Goal: Task Accomplishment & Management: Use online tool/utility

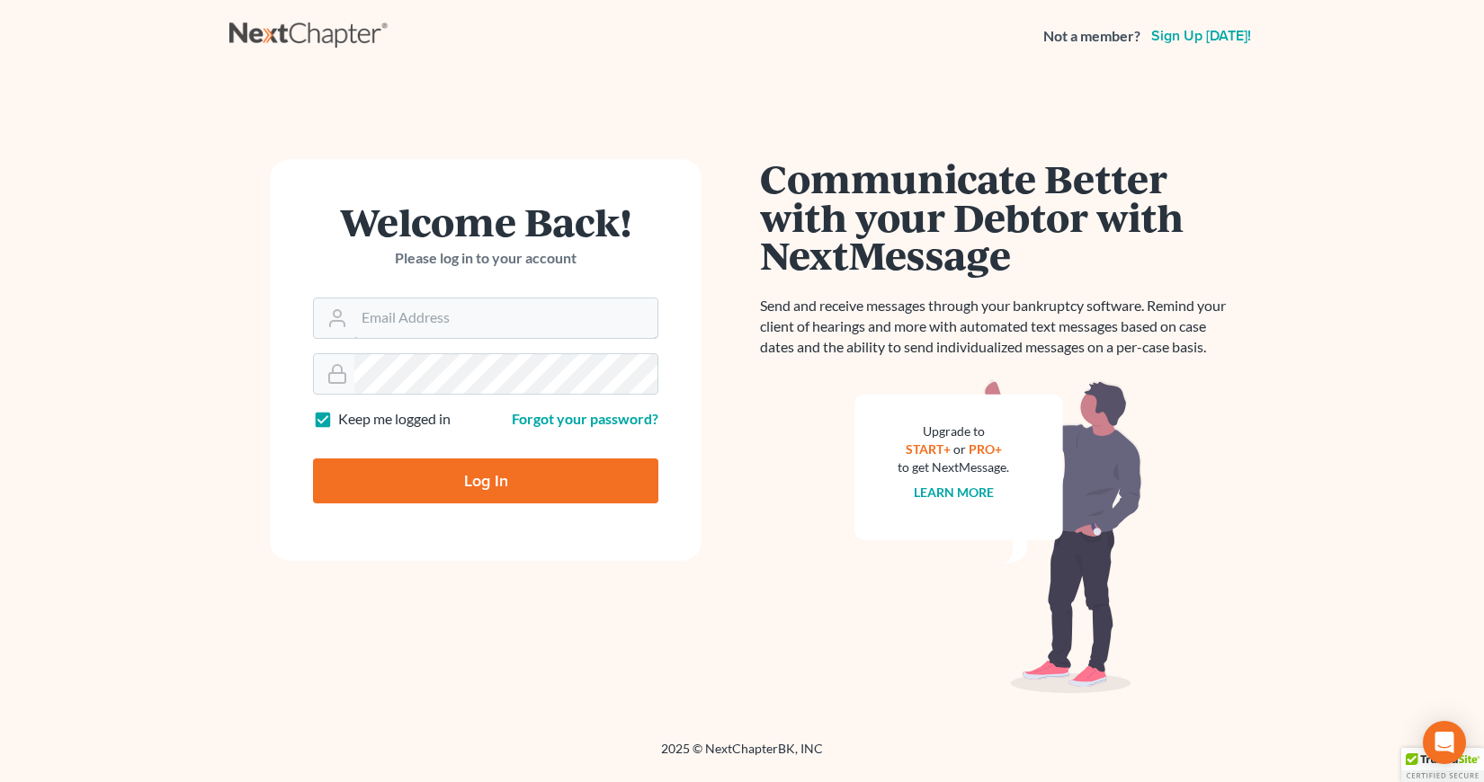
type input "[EMAIL_ADDRESS][DOMAIN_NAME]"
click at [483, 484] on input "Log In" at bounding box center [485, 481] width 345 height 45
type input "Thinking..."
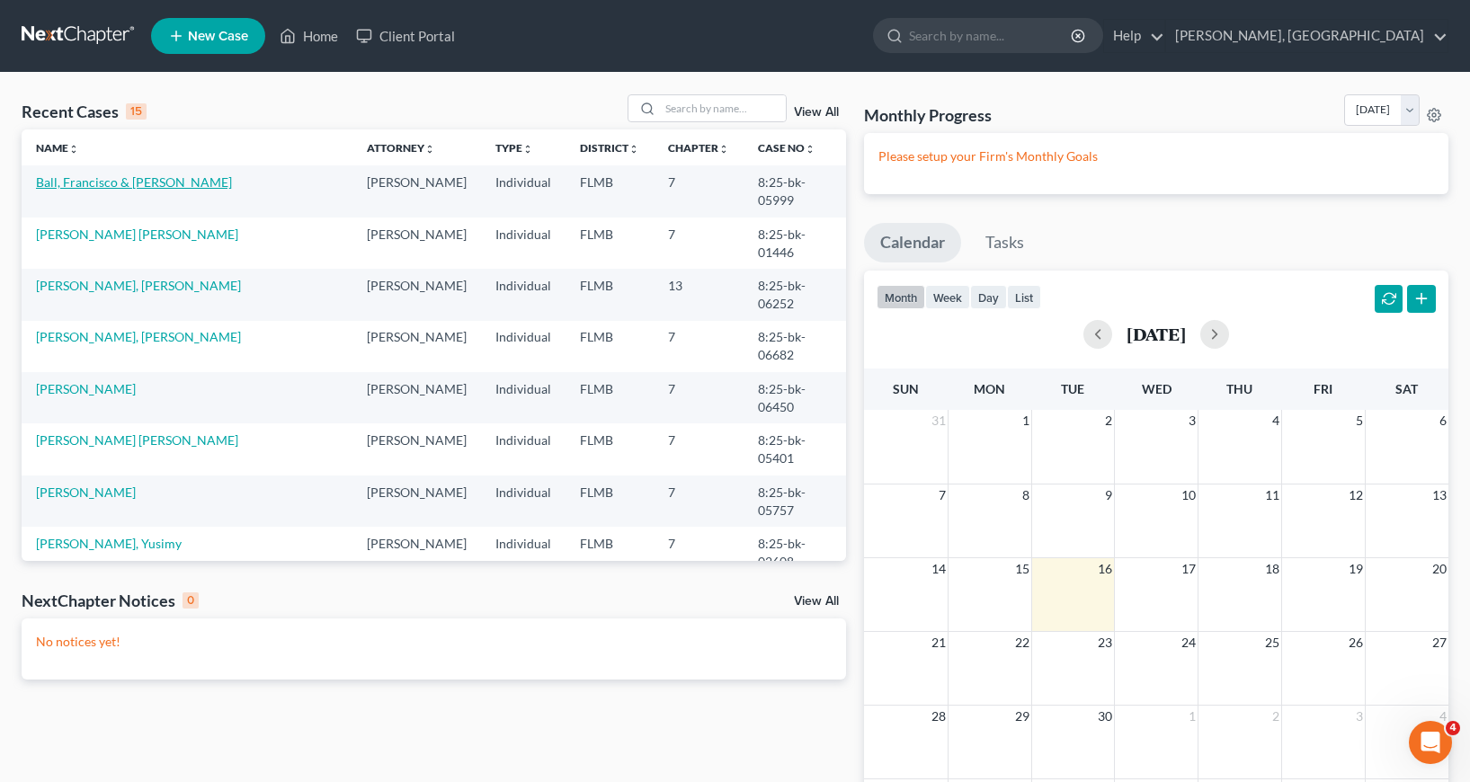
click at [114, 188] on link "Ball, Francisco & [PERSON_NAME]" at bounding box center [134, 181] width 196 height 15
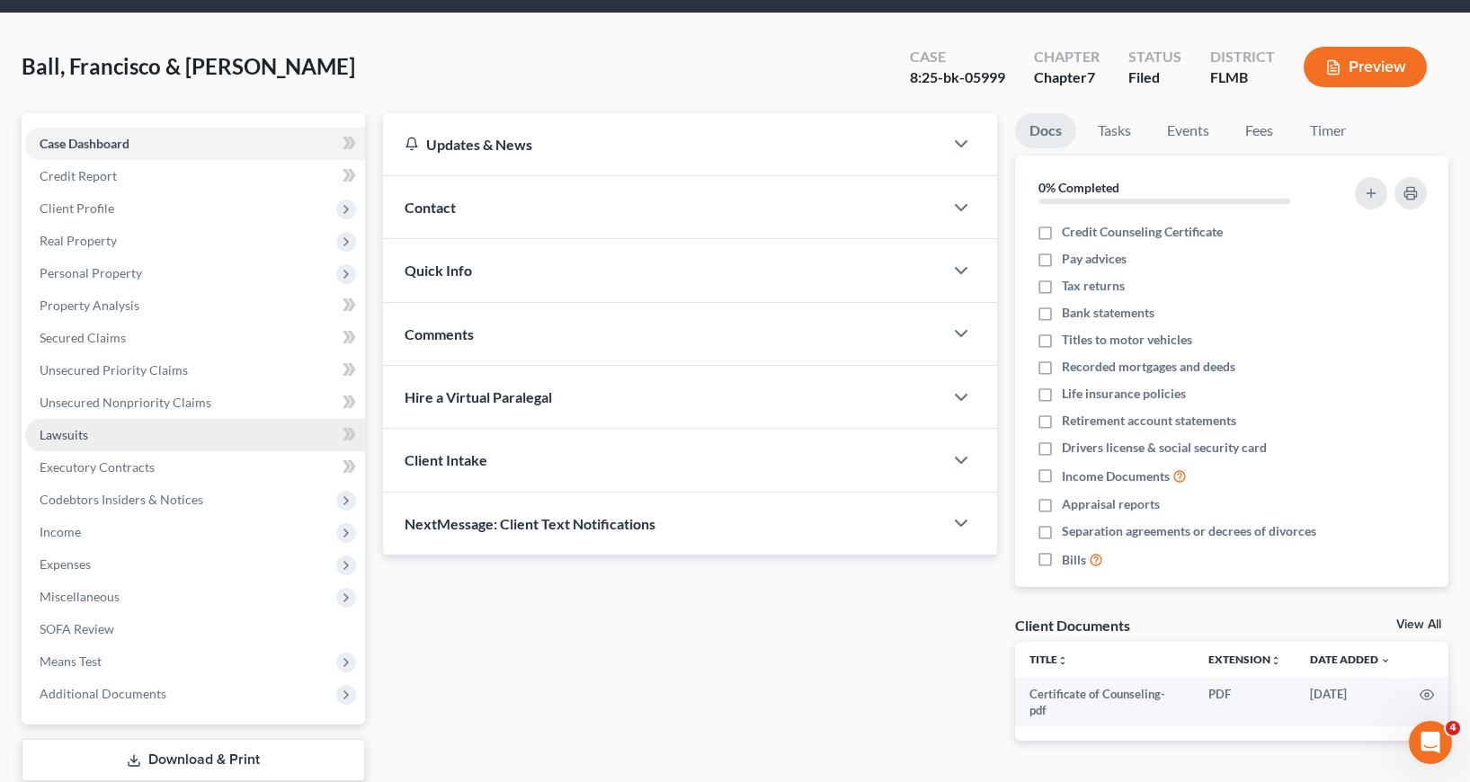
scroll to position [174, 0]
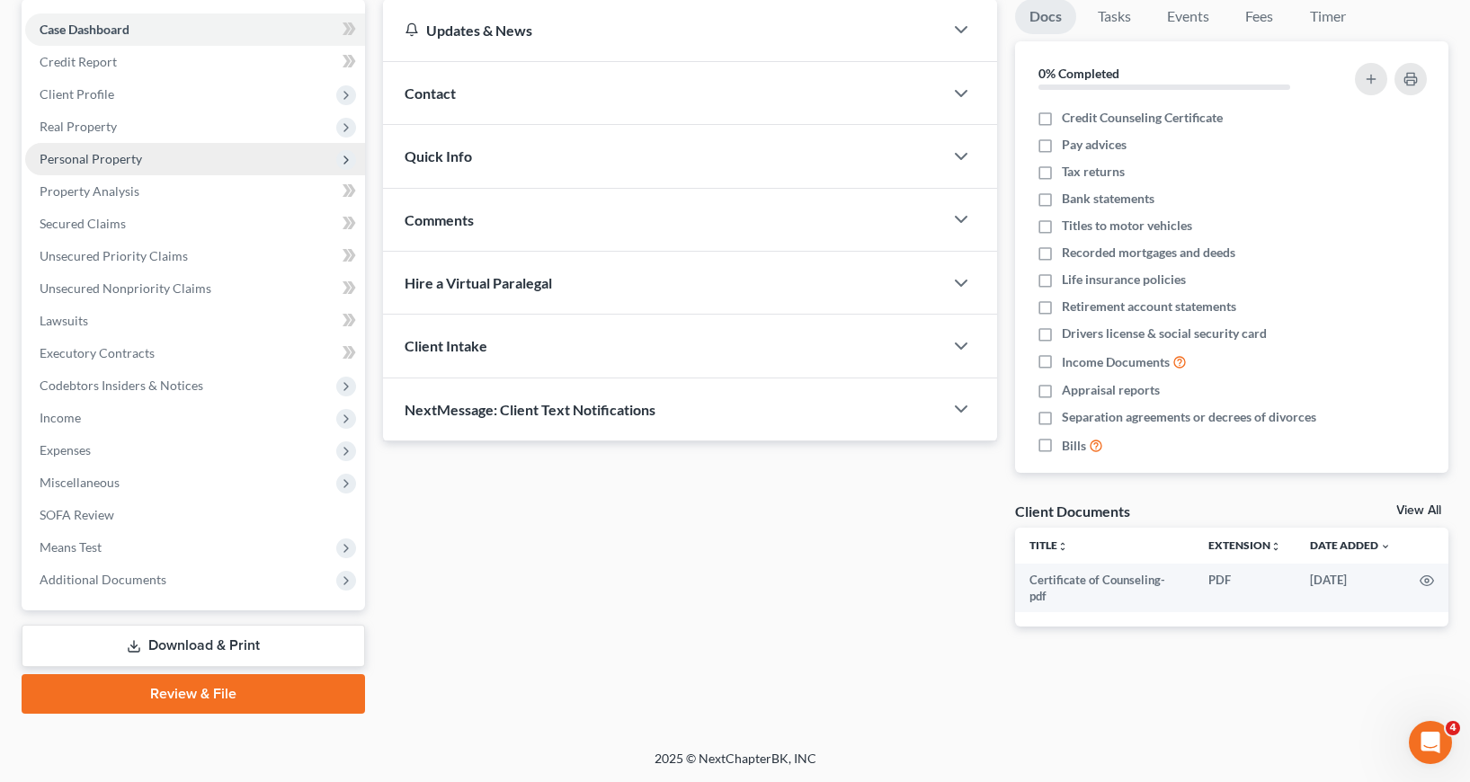
click at [88, 157] on span "Personal Property" at bounding box center [91, 158] width 103 height 15
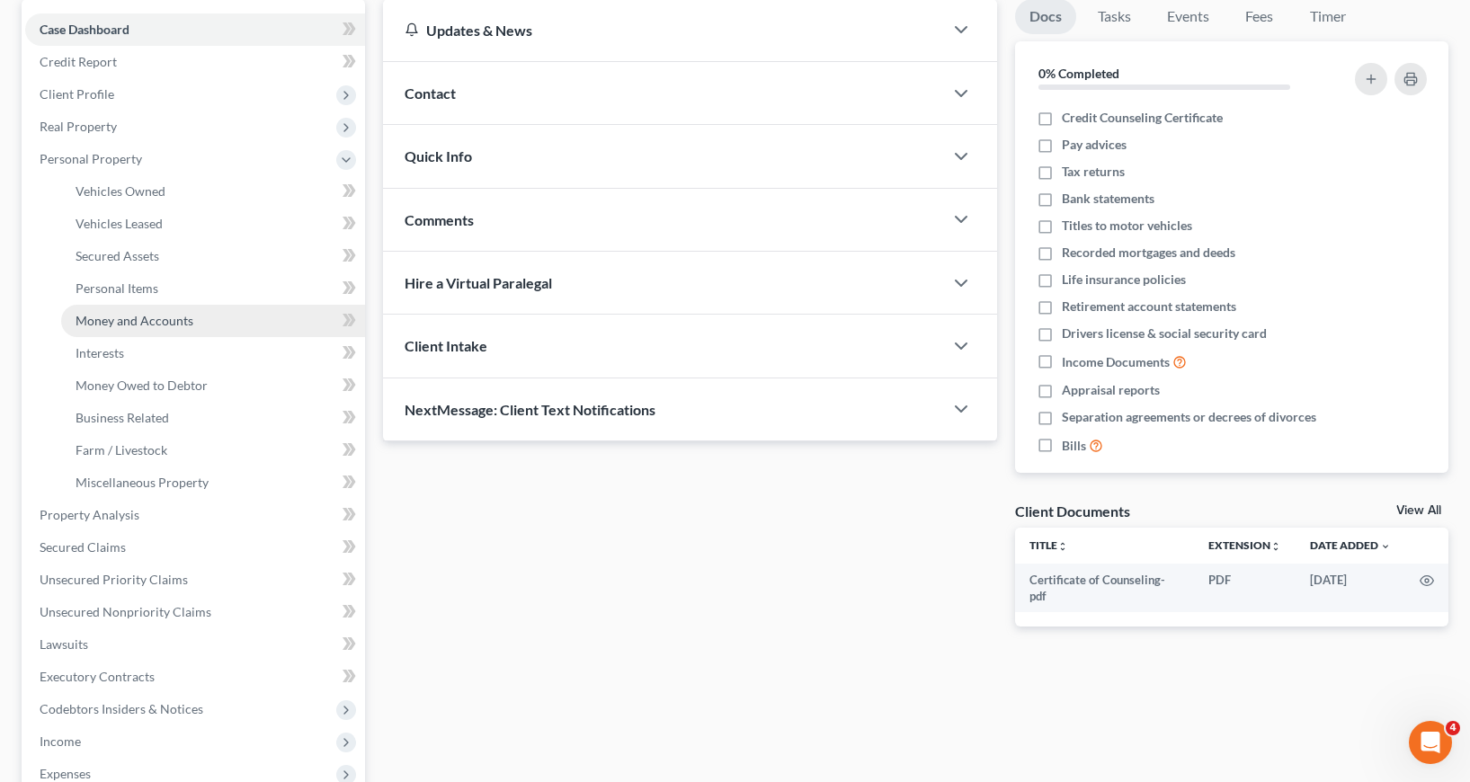
click at [146, 323] on span "Money and Accounts" at bounding box center [135, 320] width 118 height 15
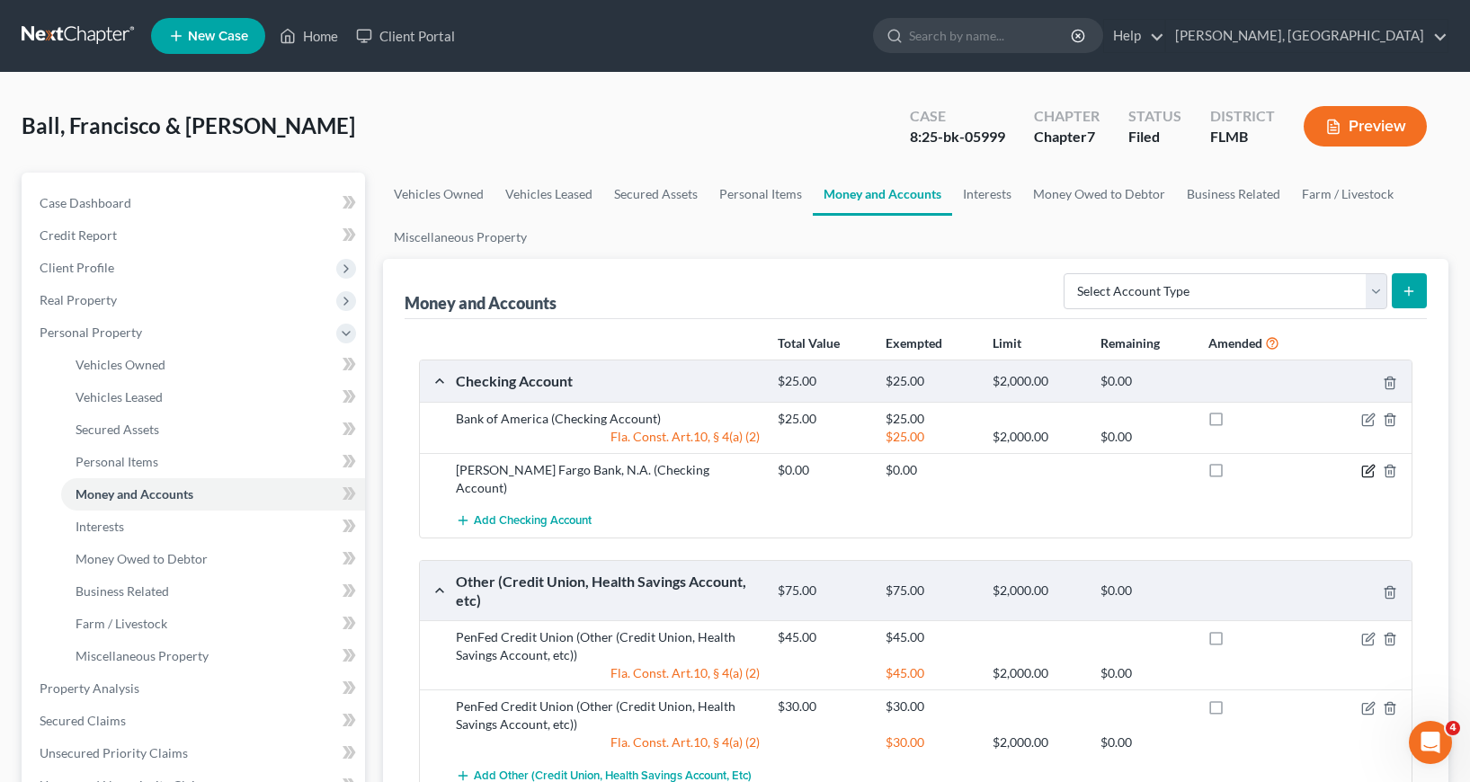
click at [1366, 472] on icon "button" at bounding box center [1368, 471] width 14 height 14
select select "38"
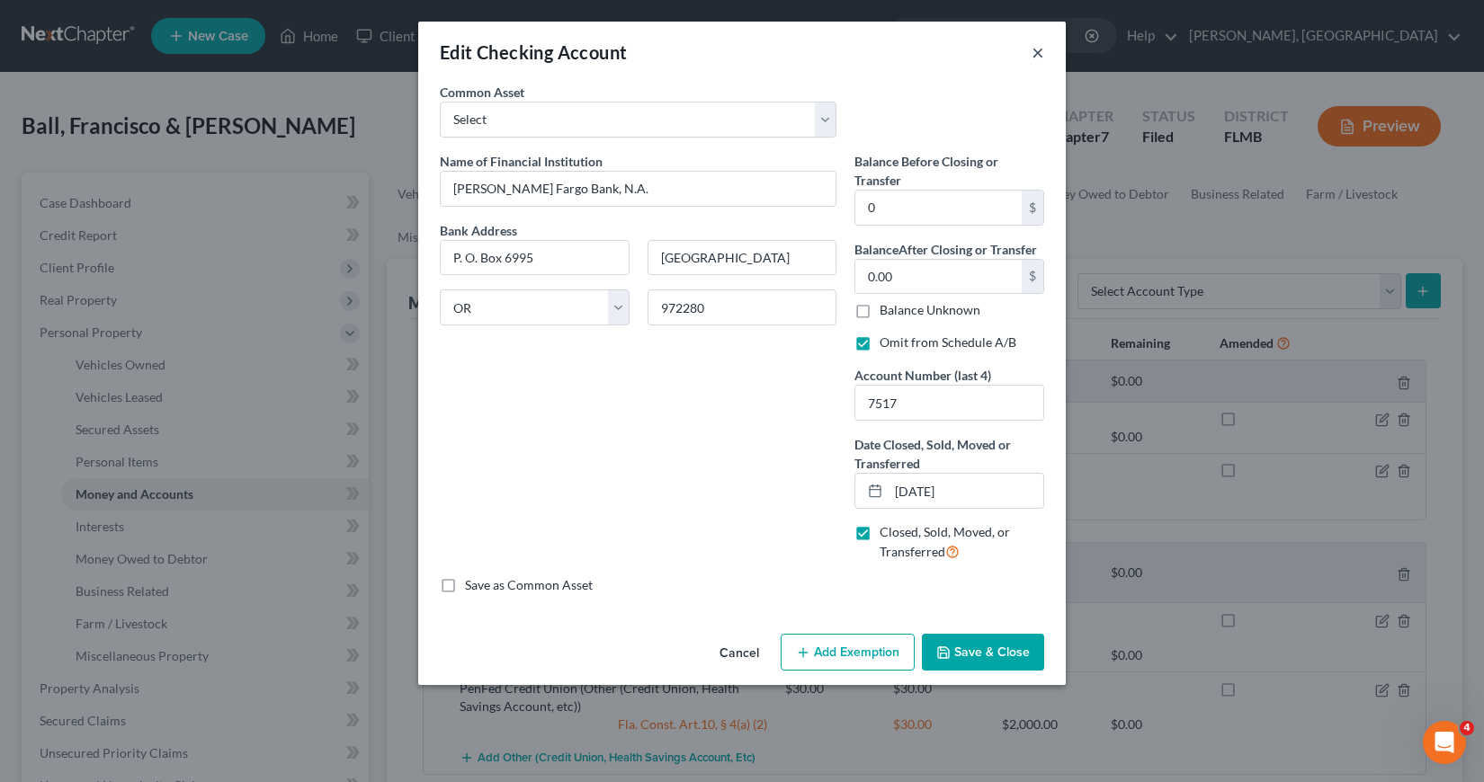
click at [1035, 51] on button "×" at bounding box center [1037, 52] width 13 height 22
